Goal: Obtain resource: Download file/media

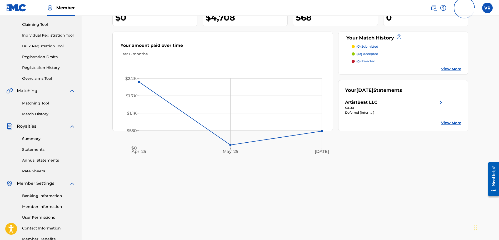
scroll to position [21, 0]
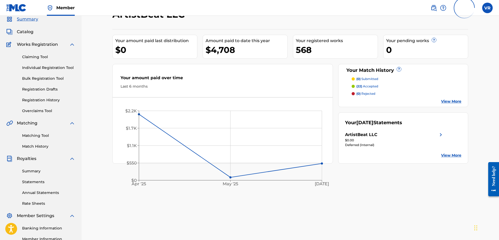
drag, startPoint x: 107, startPoint y: 227, endPoint x: 108, endPoint y: 224, distance: 3.2
click at [107, 227] on div "ArtistBeat LLC Your amount paid last distribution $0 Amount paid to date this y…" at bounding box center [290, 144] width 368 height 272
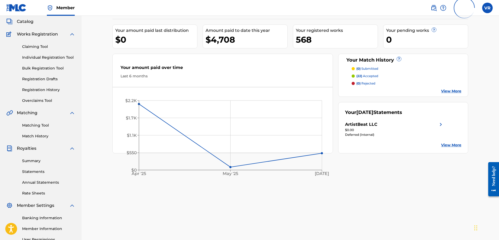
scroll to position [66, 0]
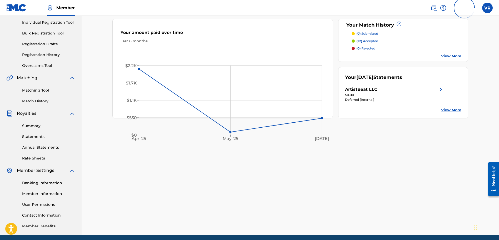
click at [444, 112] on link "View More" at bounding box center [451, 110] width 20 height 6
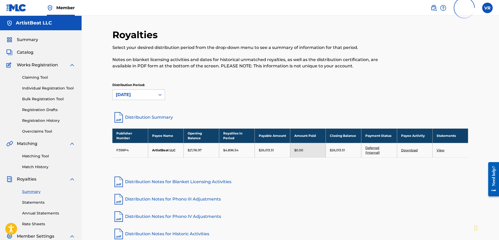
click at [441, 149] on link "View" at bounding box center [441, 150] width 8 height 4
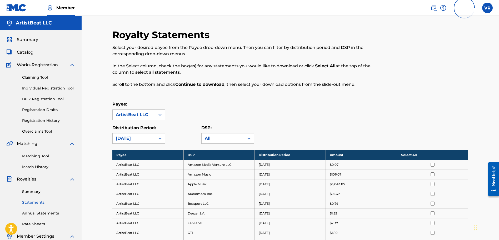
click at [263, 116] on div "Payee: ArtistBeat LLC" at bounding box center [290, 110] width 356 height 19
click at [159, 136] on icon at bounding box center [159, 138] width 5 height 5
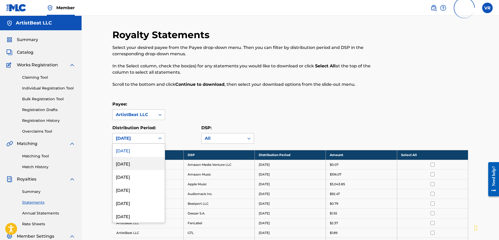
click at [146, 163] on div "August 2025" at bounding box center [139, 163] width 52 height 13
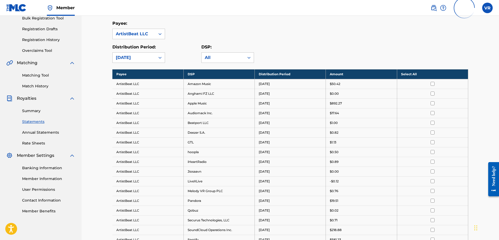
scroll to position [66, 0]
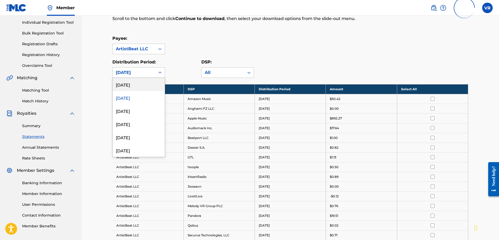
click at [154, 74] on div "August 2025" at bounding box center [138, 72] width 53 height 11
drag, startPoint x: 143, startPoint y: 86, endPoint x: 142, endPoint y: 89, distance: 3.5
click at [142, 89] on div "[DATE]" at bounding box center [139, 84] width 52 height 13
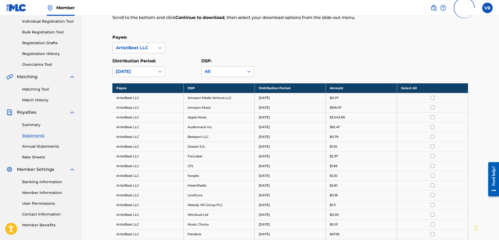
scroll to position [33, 0]
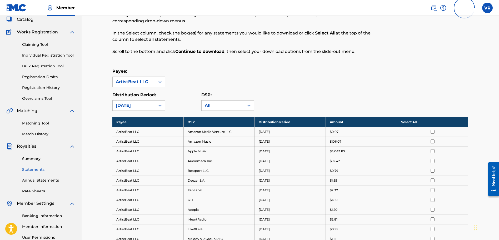
click at [154, 103] on div "[DATE]" at bounding box center [134, 106] width 43 height 10
click at [176, 93] on div "Distribution Period: September 2025" at bounding box center [156, 101] width 89 height 19
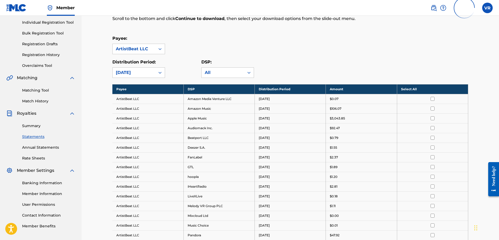
scroll to position [0, 0]
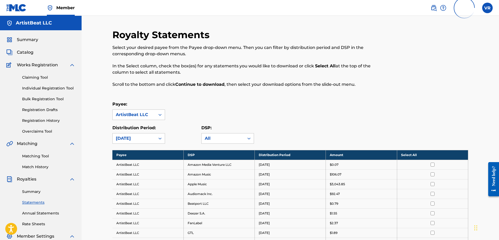
click at [458, 100] on div "Royalty Statements Select your desired payee from the Payee drop-down menu. The…" at bounding box center [290, 240] width 356 height 423
click at [25, 56] on div "Summary Catalog Works Registration Claiming Tool Individual Registration Tool B…" at bounding box center [41, 165] width 82 height 271
click at [25, 49] on span "Catalog" at bounding box center [25, 52] width 17 height 6
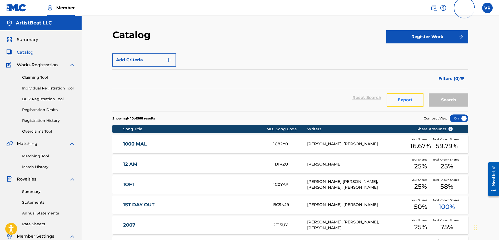
click at [394, 98] on button "Export" at bounding box center [405, 99] width 37 height 13
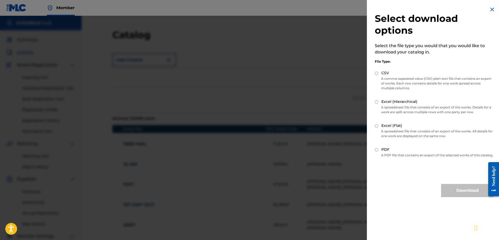
click at [378, 76] on div "CSV" at bounding box center [434, 73] width 119 height 6
click at [376, 73] on input "CSV" at bounding box center [376, 73] width 3 height 3
radio input "true"
click at [445, 192] on button "Download" at bounding box center [467, 190] width 53 height 13
click at [379, 124] on div "Excel (Flat)" at bounding box center [434, 126] width 119 height 6
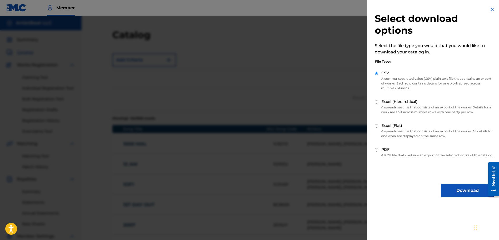
click at [375, 127] on input "Excel (Flat)" at bounding box center [376, 125] width 3 height 3
radio input "true"
click at [442, 193] on button "Download" at bounding box center [467, 190] width 53 height 13
click at [489, 8] on img at bounding box center [492, 9] width 6 height 6
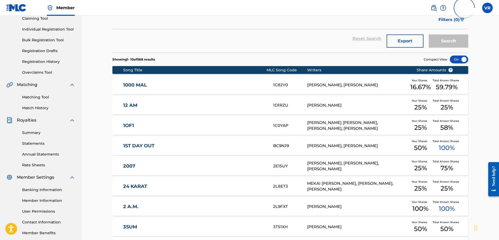
scroll to position [148, 0]
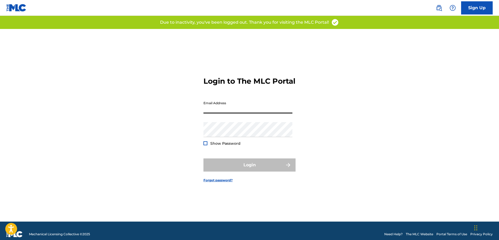
click at [227, 111] on input "Email Address" at bounding box center [247, 105] width 89 height 15
type input "[EMAIL_ADDRESS][DOMAIN_NAME]"
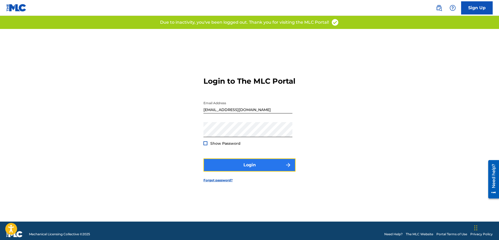
click at [236, 169] on button "Login" at bounding box center [249, 164] width 92 height 13
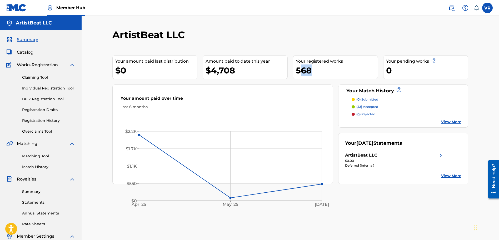
drag, startPoint x: 319, startPoint y: 74, endPoint x: 299, endPoint y: 74, distance: 19.8
click at [299, 74] on div "568" at bounding box center [337, 70] width 82 height 12
click at [287, 45] on div "ArtistBeat LLC Your amount paid last distribution $0 Amount paid to date this y…" at bounding box center [290, 106] width 356 height 155
click at [156, 223] on div "ArtistBeat LLC Your amount paid last distribution $0 Amount paid to date this y…" at bounding box center [290, 165] width 368 height 272
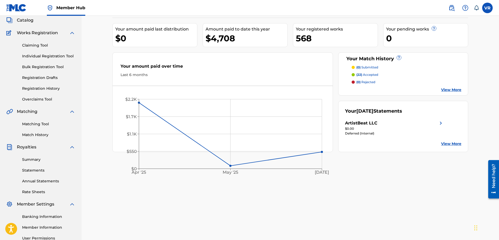
scroll to position [21, 0]
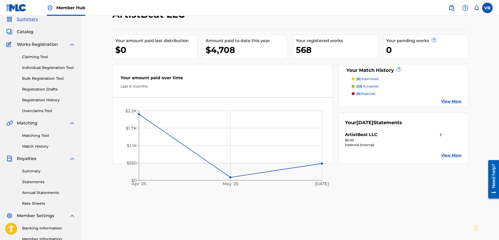
click at [486, 43] on div "ArtistBeat LLC Your amount paid last distribution $0 Amount paid to date this y…" at bounding box center [290, 137] width 417 height 285
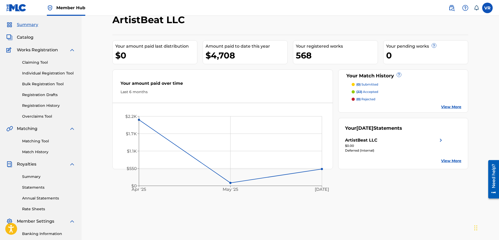
scroll to position [0, 0]
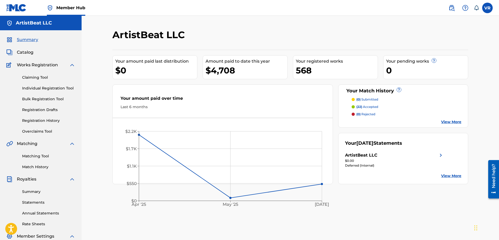
click at [28, 56] on div "Summary Catalog Works Registration Claiming Tool Individual Registration Tool B…" at bounding box center [41, 165] width 82 height 271
click at [27, 49] on span "Catalog" at bounding box center [25, 52] width 17 height 6
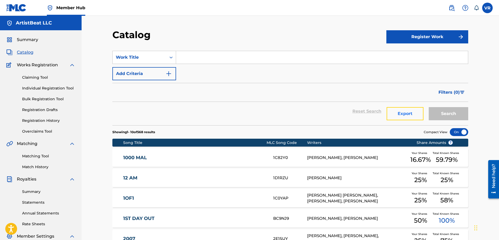
click at [419, 113] on button "Export" at bounding box center [405, 113] width 37 height 13
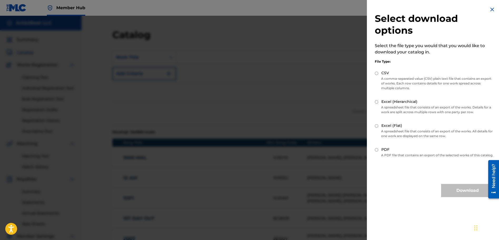
click at [377, 73] on input "CSV" at bounding box center [376, 73] width 3 height 3
radio input "true"
click at [463, 197] on button "Download" at bounding box center [467, 190] width 53 height 13
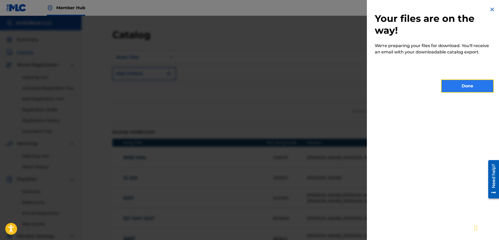
click at [457, 90] on button "Done" at bounding box center [467, 85] width 53 height 13
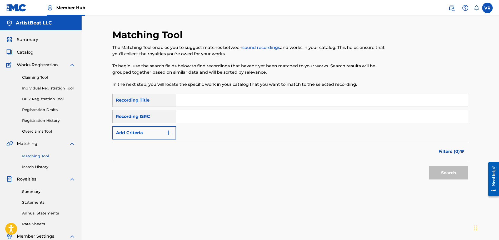
click at [25, 6] on img at bounding box center [16, 8] width 20 height 8
